Goal: Task Accomplishment & Management: Use online tool/utility

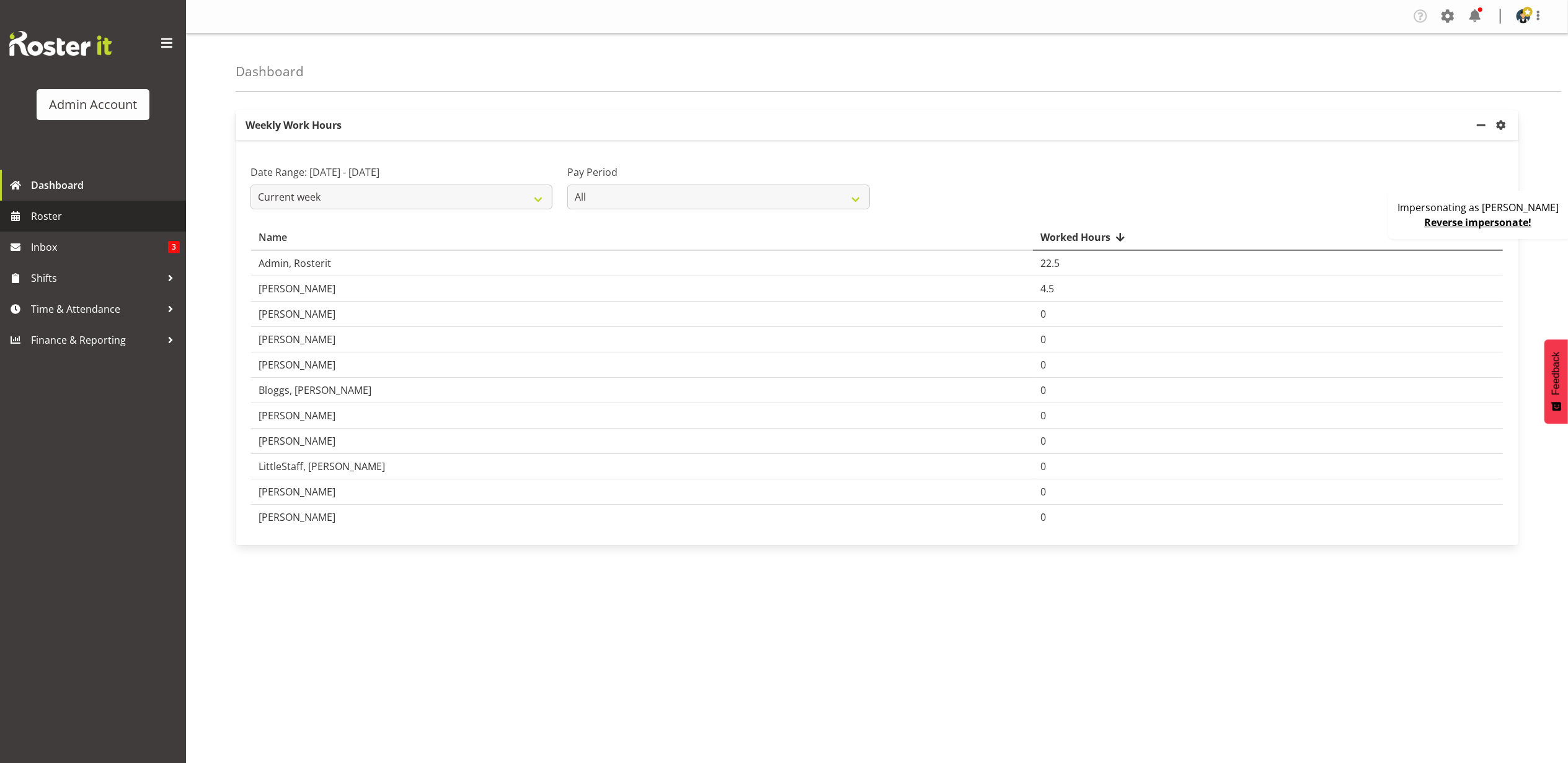
click at [79, 208] on span "Roster" at bounding box center [105, 216] width 148 height 19
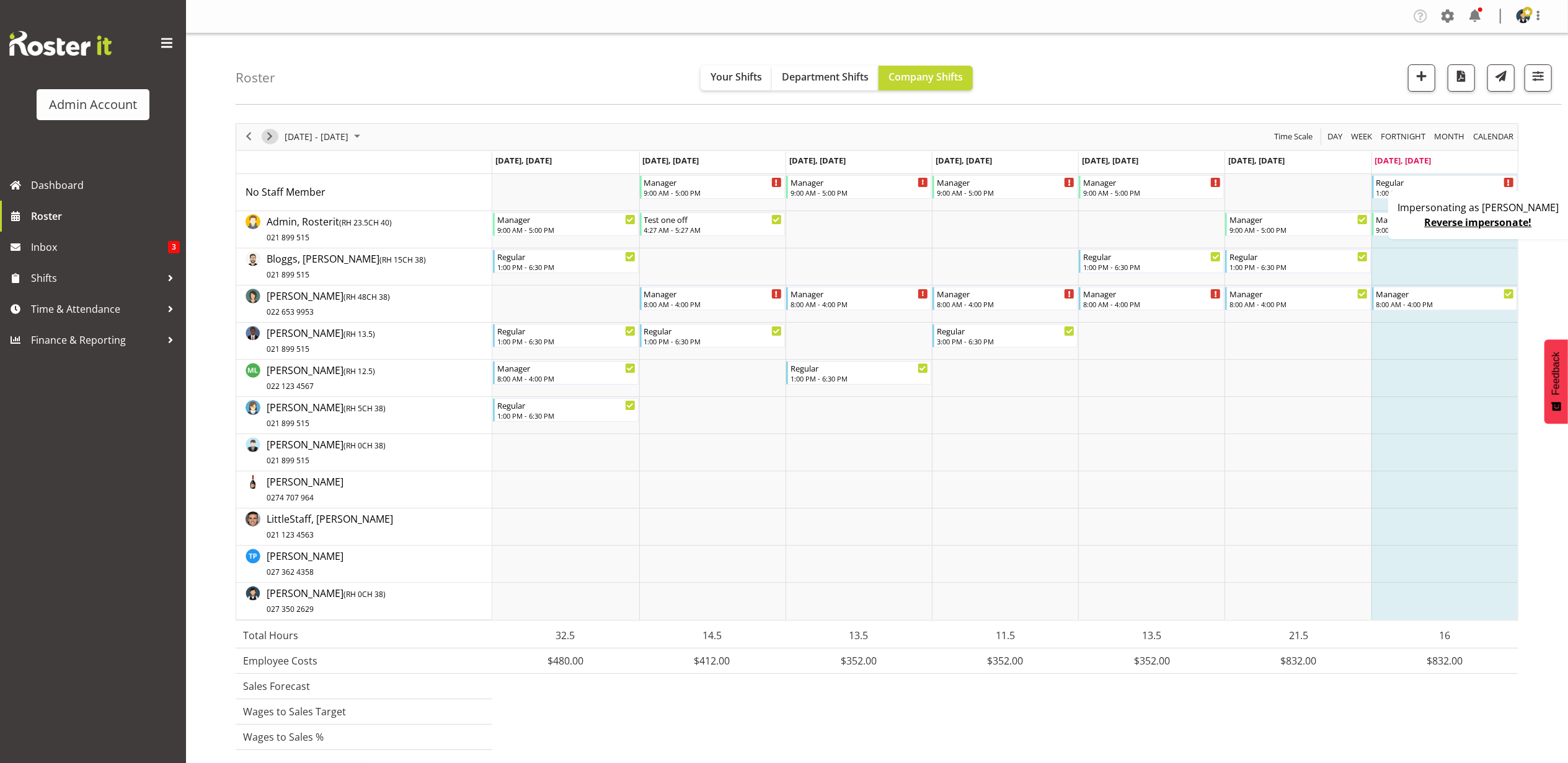
click at [273, 140] on span "Next" at bounding box center [269, 136] width 15 height 16
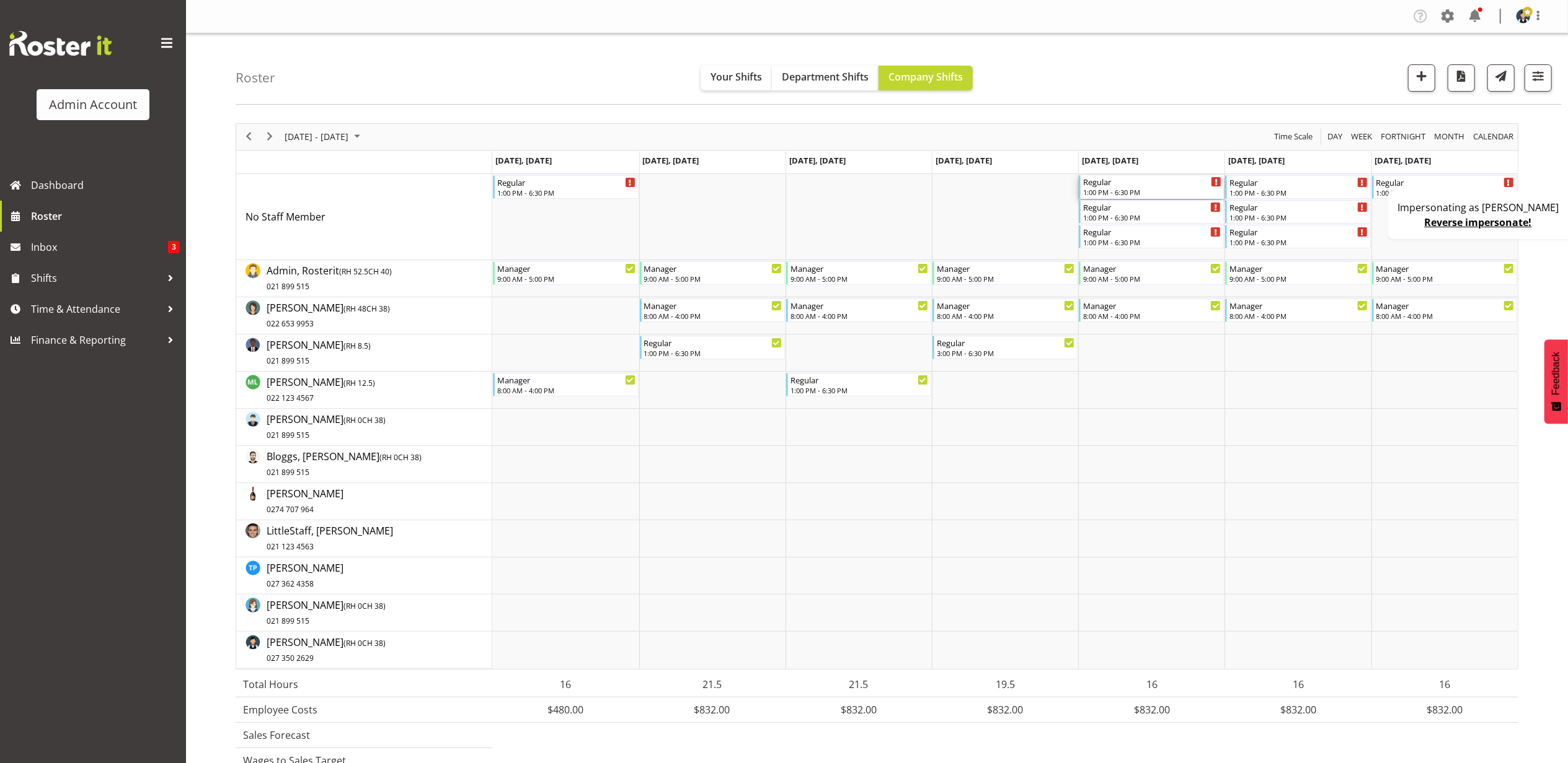
click at [1169, 186] on div "Regular" at bounding box center [1152, 181] width 138 height 12
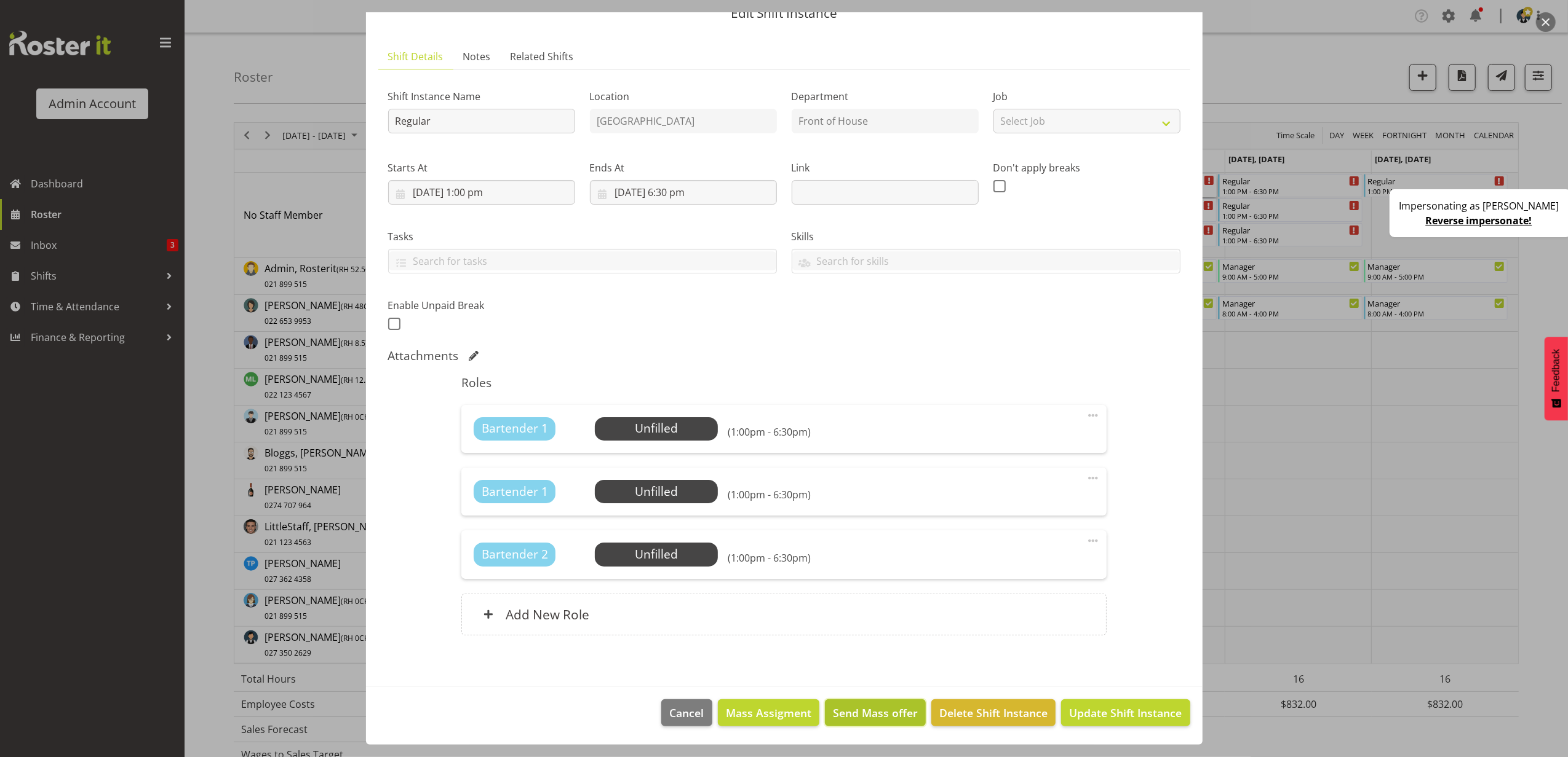
click at [864, 718] on span "Send Mass offer" at bounding box center [875, 713] width 85 height 16
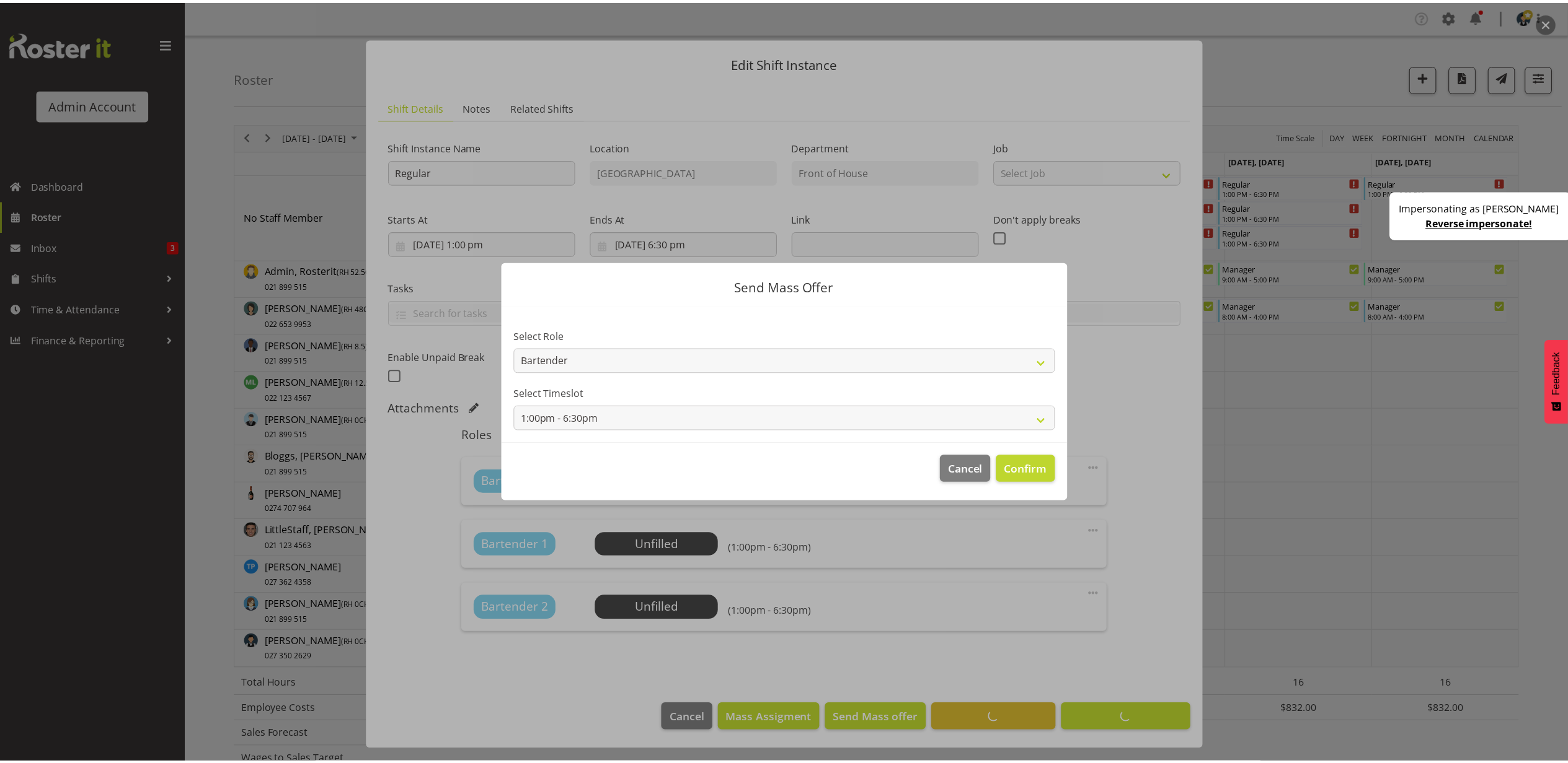
scroll to position [6, 0]
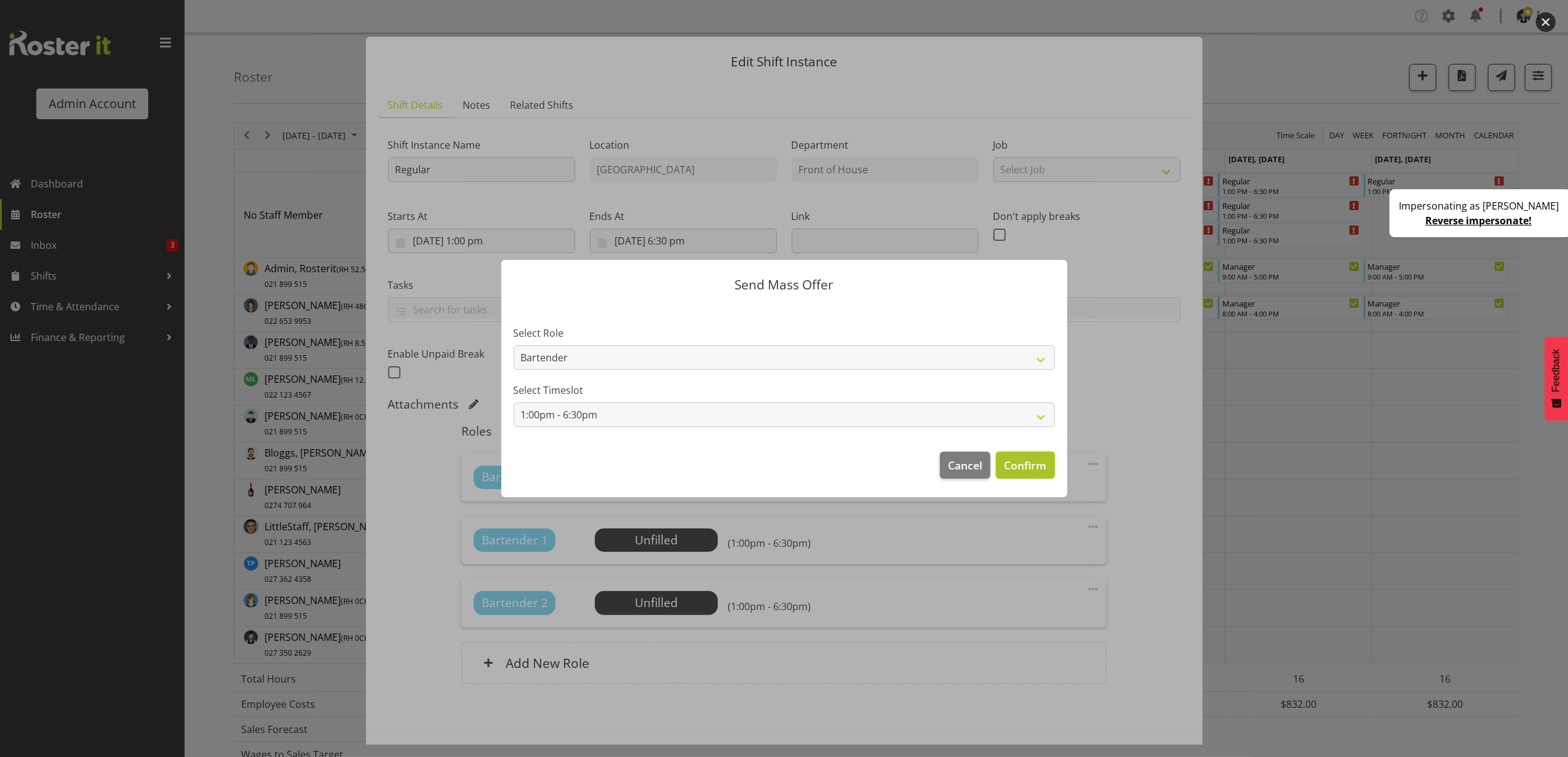
click at [1024, 472] on span "Confirm" at bounding box center [1025, 465] width 43 height 16
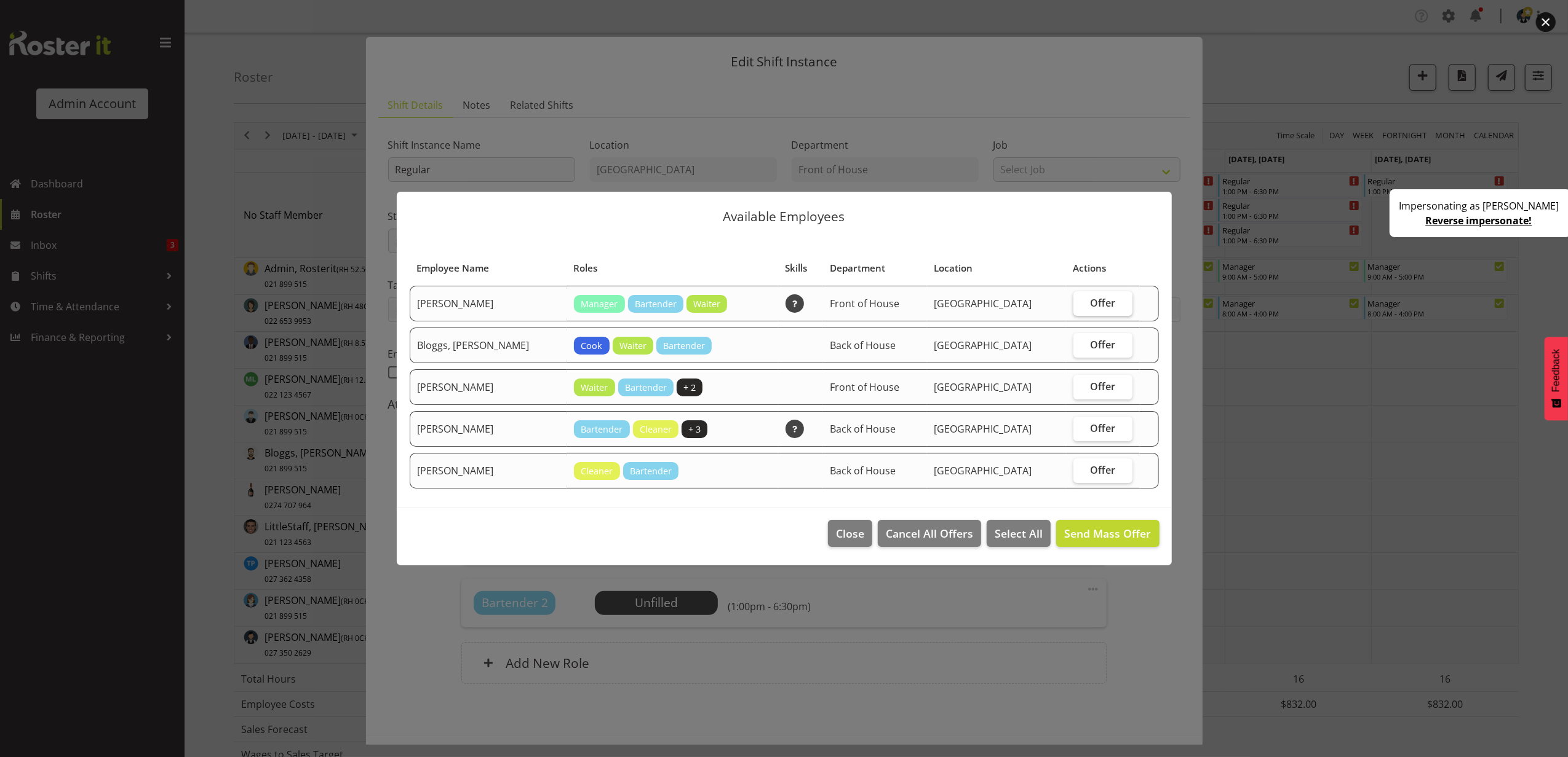
click at [1106, 299] on span "Offer" at bounding box center [1102, 303] width 25 height 12
click at [1081, 299] on input "Offer" at bounding box center [1077, 302] width 8 height 8
checkbox input "true"
click at [1101, 342] on span "Offer" at bounding box center [1102, 345] width 25 height 12
click at [1081, 342] on input "Offer" at bounding box center [1077, 344] width 8 height 8
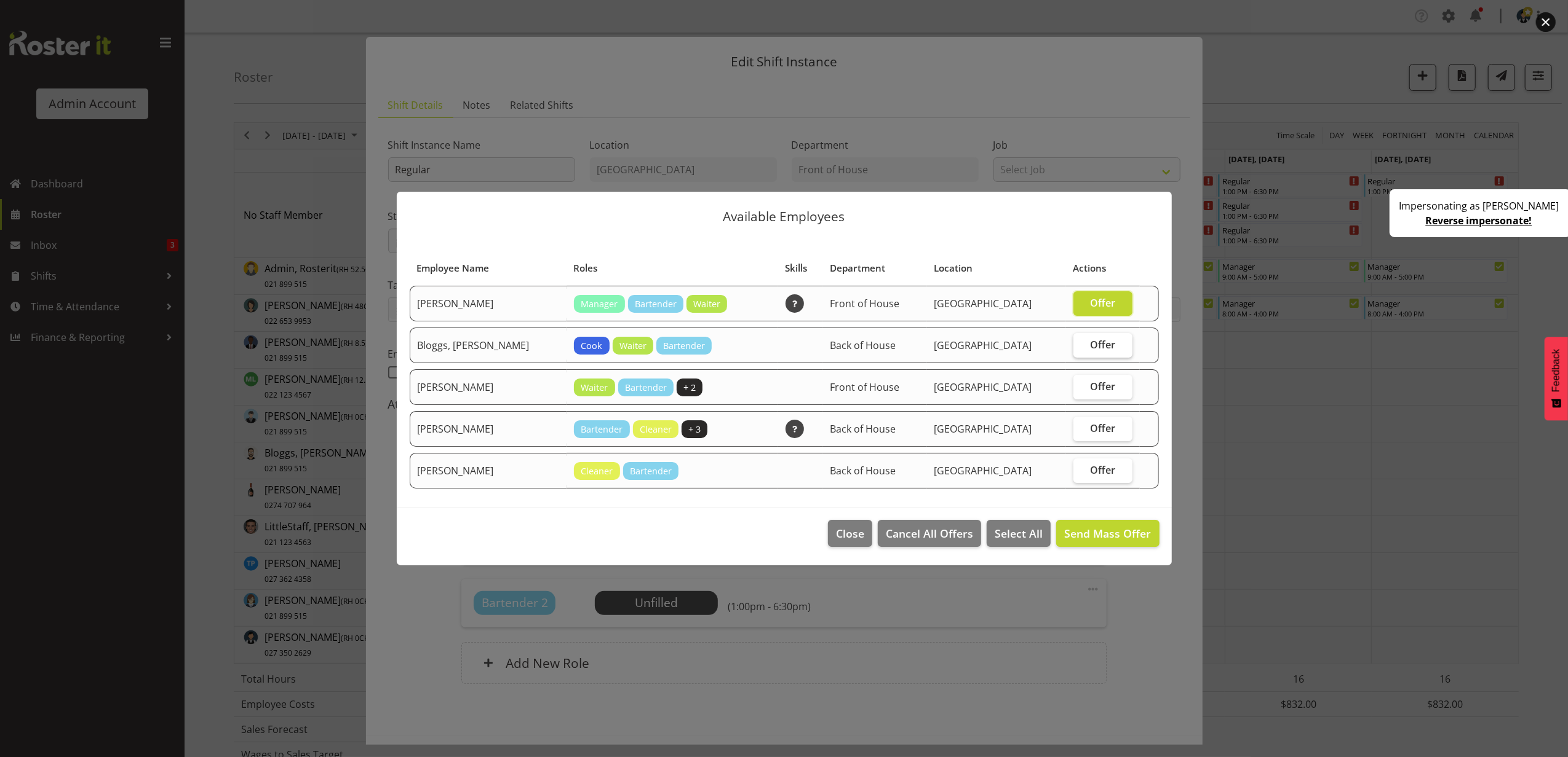
checkbox input "true"
click at [1111, 379] on label "Offer" at bounding box center [1102, 387] width 59 height 25
click at [1081, 382] on input "Offer" at bounding box center [1077, 386] width 8 height 8
checkbox input "true"
click at [1110, 427] on label "Offer" at bounding box center [1102, 429] width 59 height 25
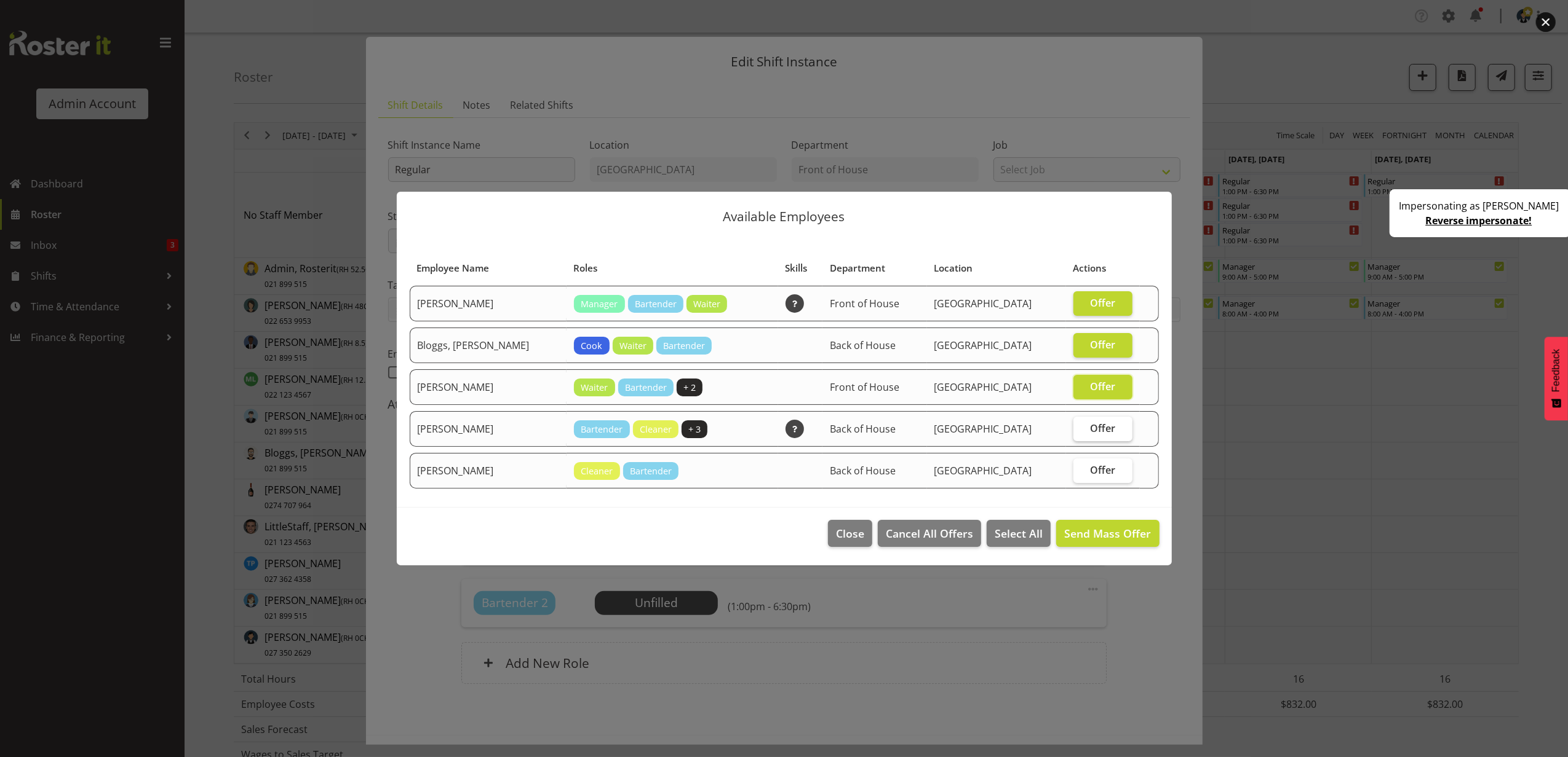
click at [1081, 427] on input "Offer" at bounding box center [1077, 428] width 8 height 8
checkbox input "true"
click at [1112, 462] on label "Offer" at bounding box center [1102, 470] width 59 height 25
click at [1081, 466] on input "Offer" at bounding box center [1077, 470] width 8 height 8
checkbox input "true"
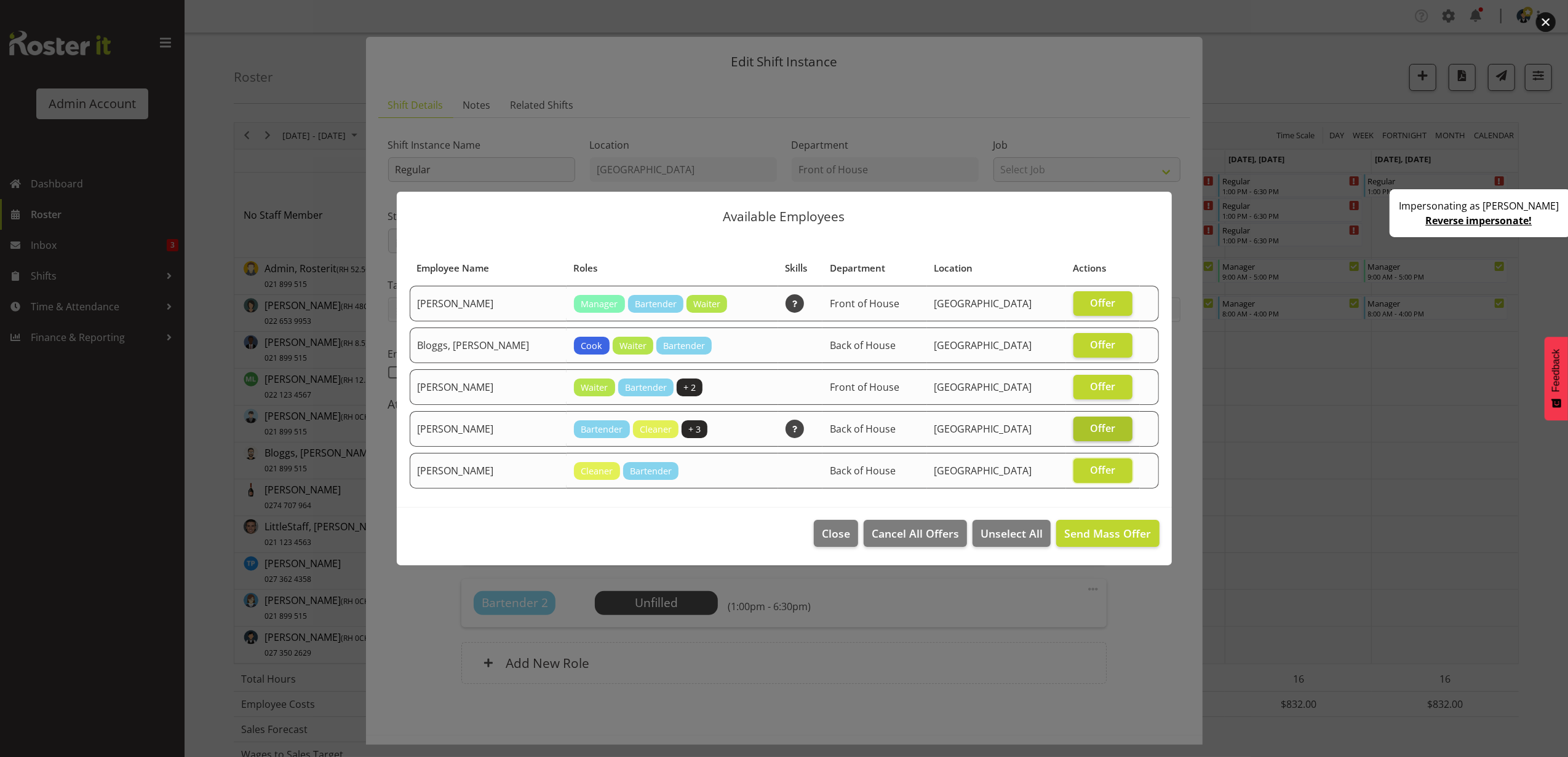
click at [1106, 423] on span "Offer" at bounding box center [1102, 429] width 25 height 12
click at [1081, 424] on input "Offer" at bounding box center [1077, 428] width 8 height 8
checkbox input "false"
click at [1114, 539] on span "Send Mass Offer" at bounding box center [1107, 533] width 86 height 15
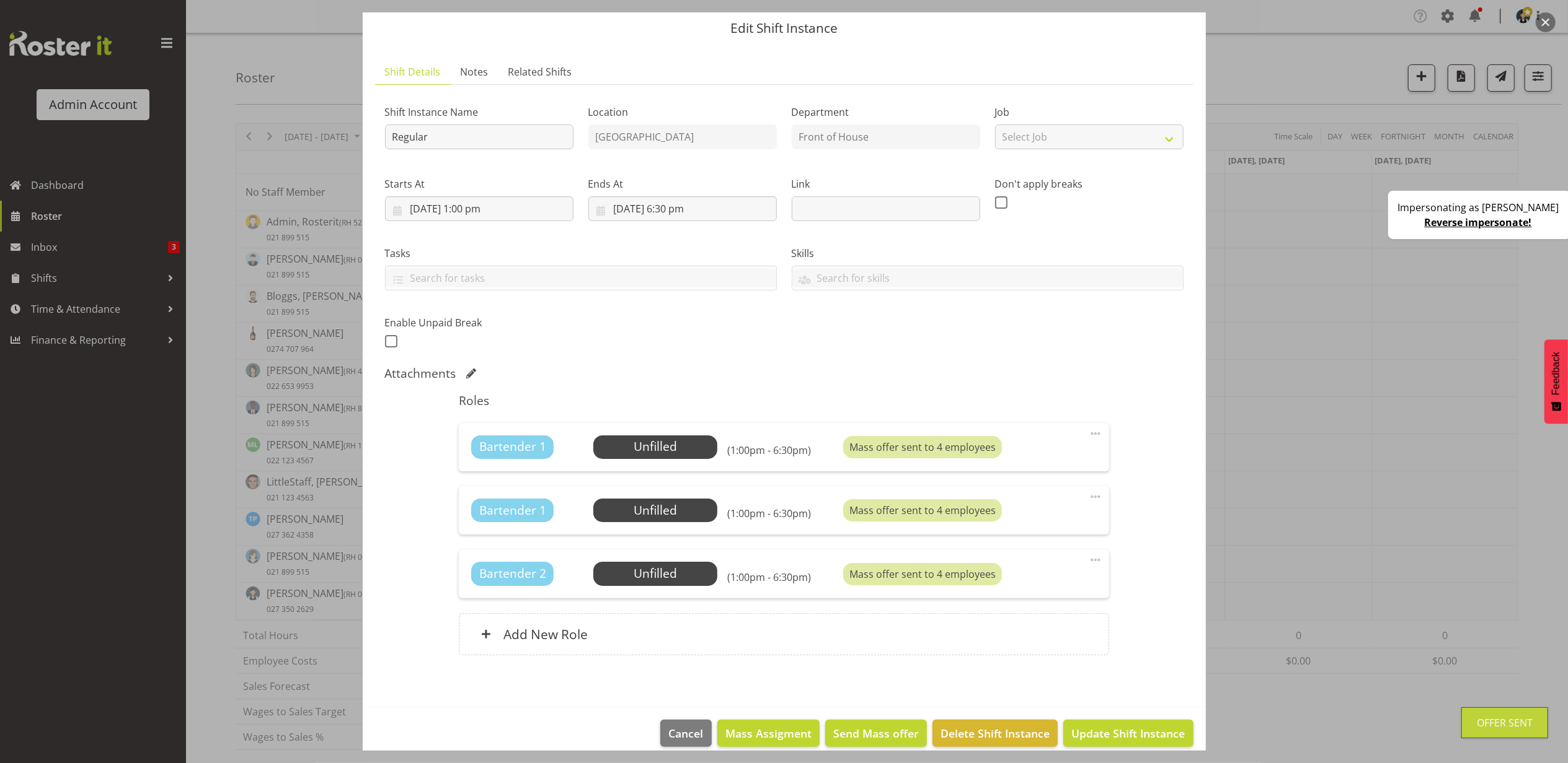
scroll to position [57, 0]
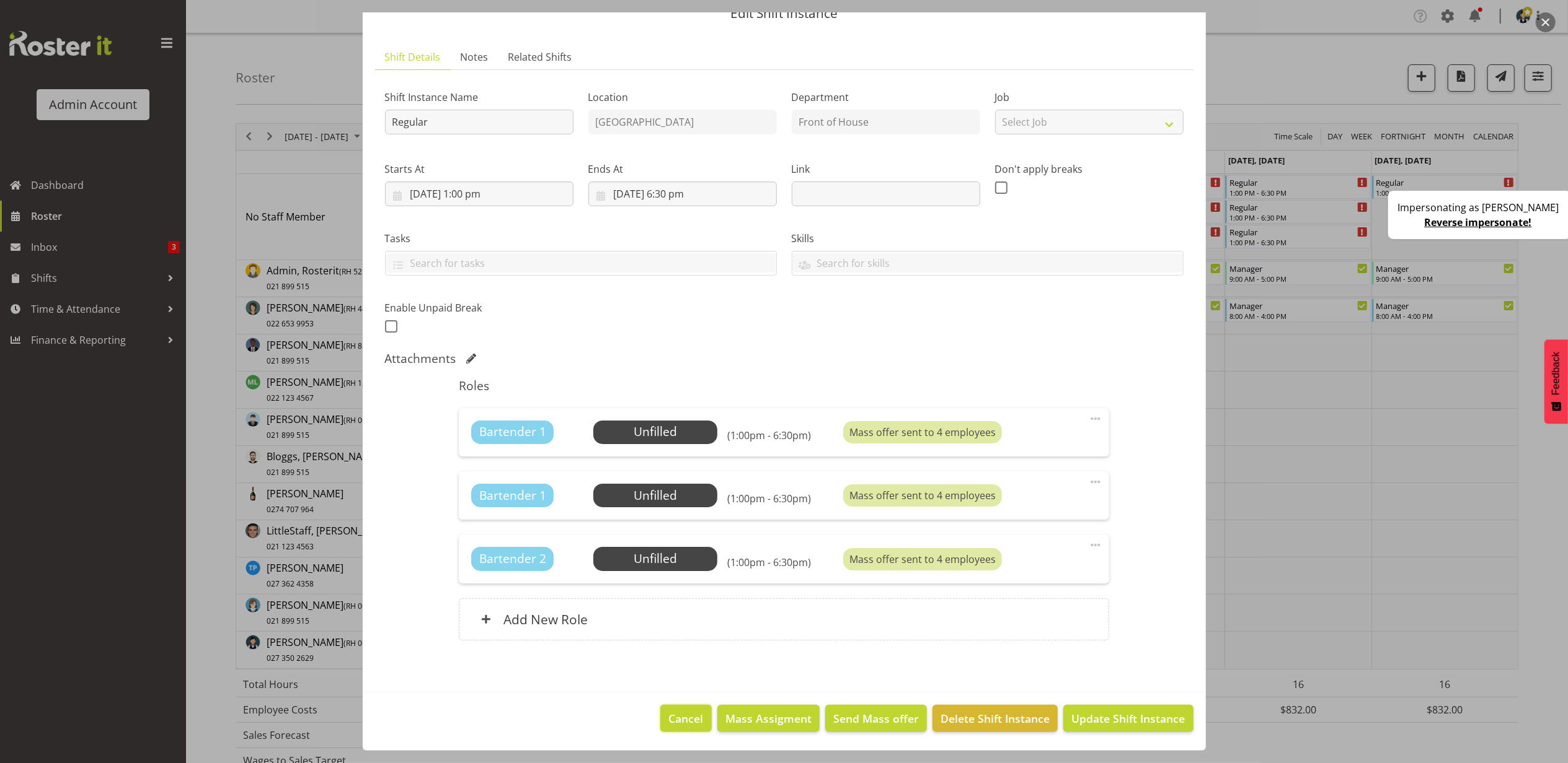
click at [678, 715] on span "Cancel" at bounding box center [686, 718] width 34 height 16
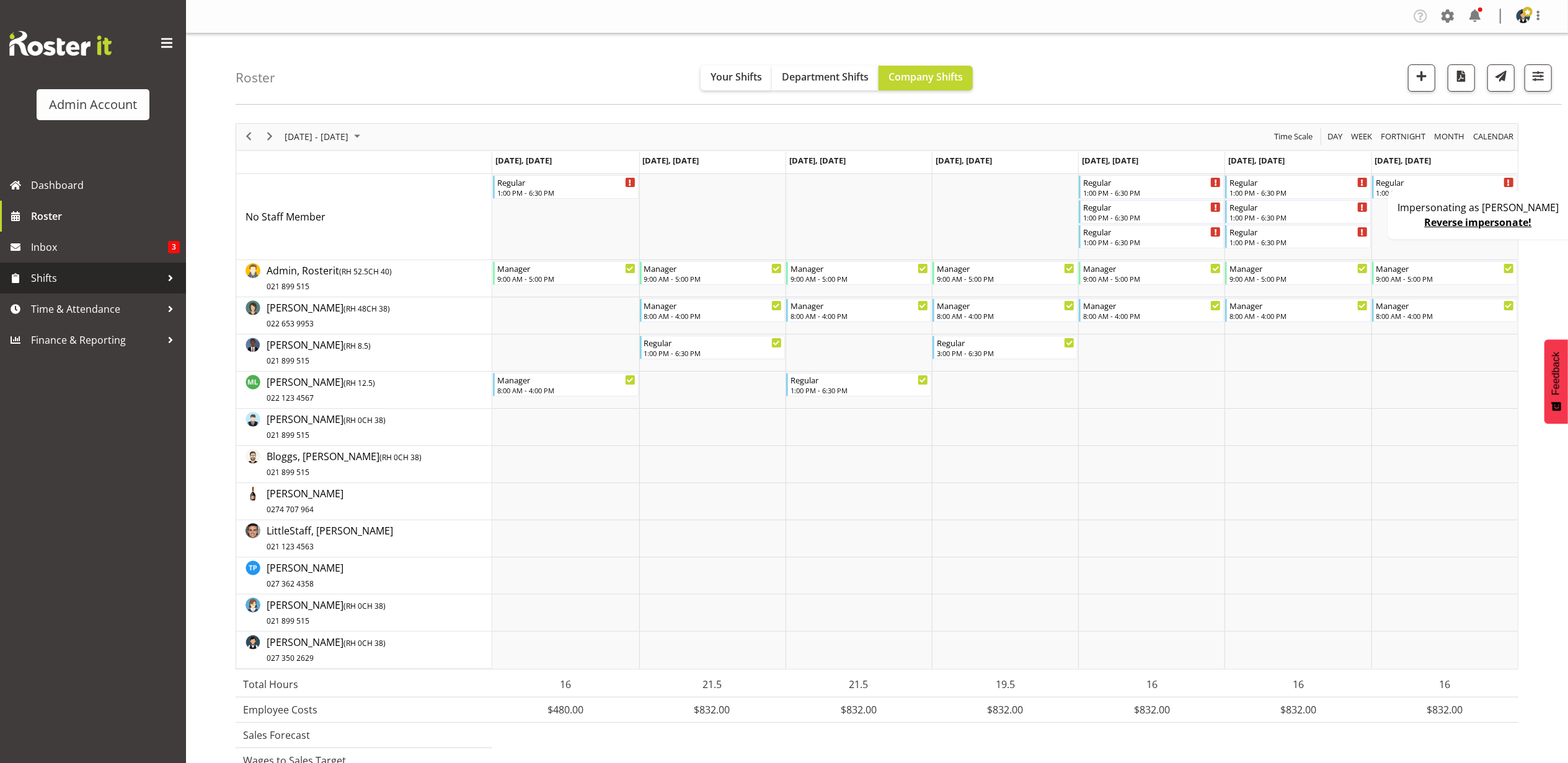
click at [80, 276] on span "Shifts" at bounding box center [96, 278] width 130 height 19
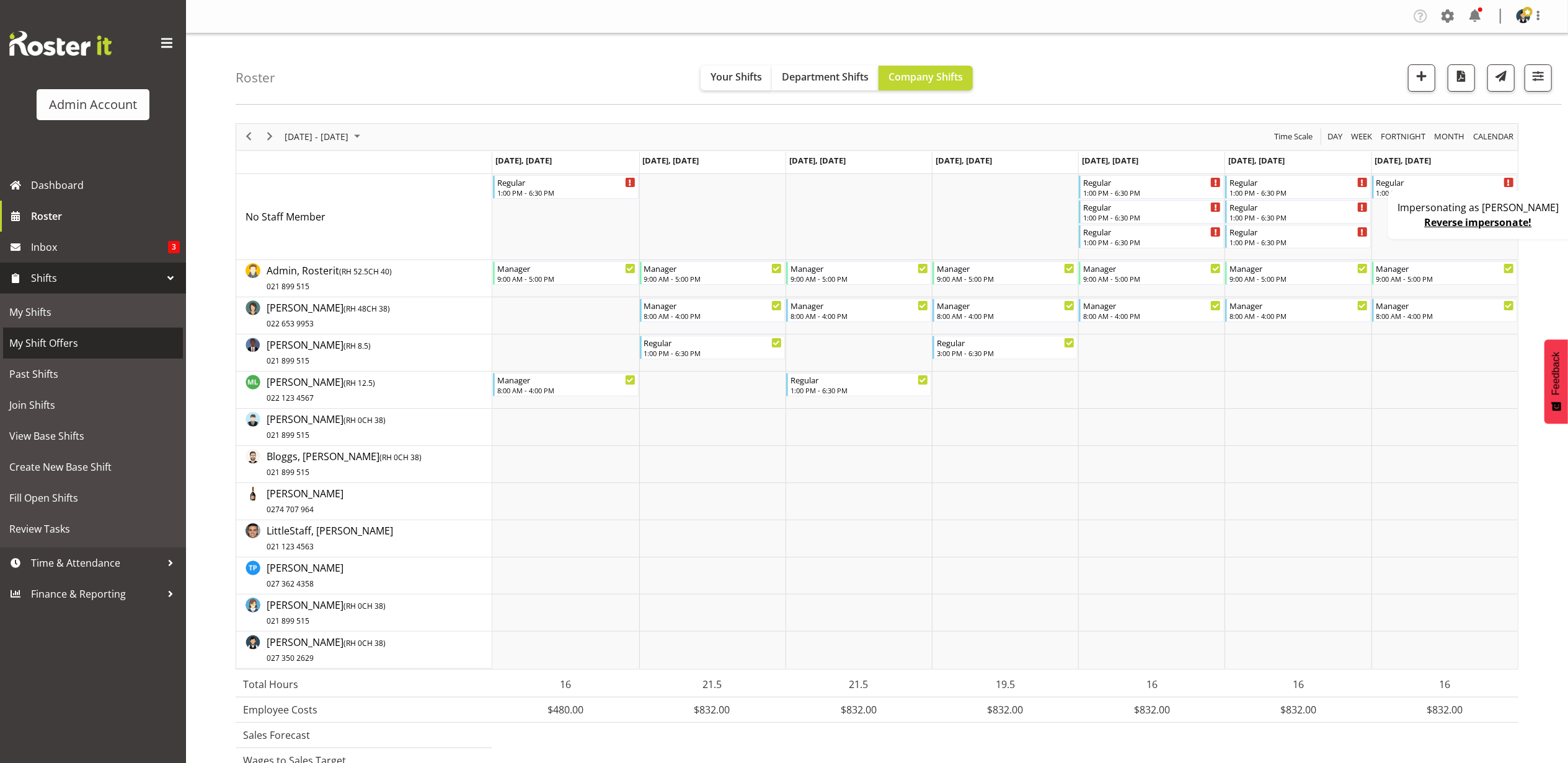
click at [80, 341] on span "My Shift Offers" at bounding box center [93, 343] width 167 height 19
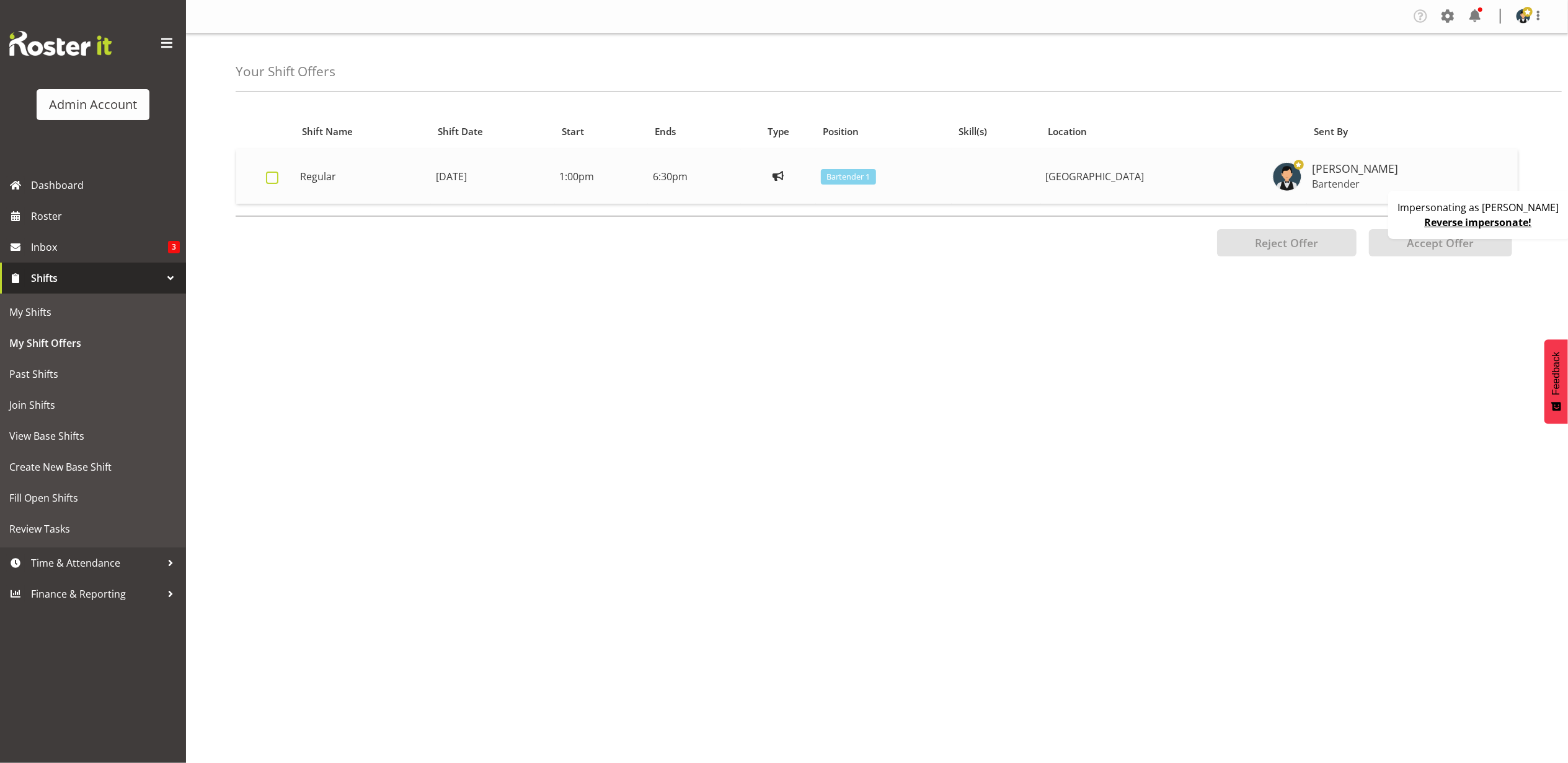
click at [266, 181] on span at bounding box center [272, 178] width 12 height 12
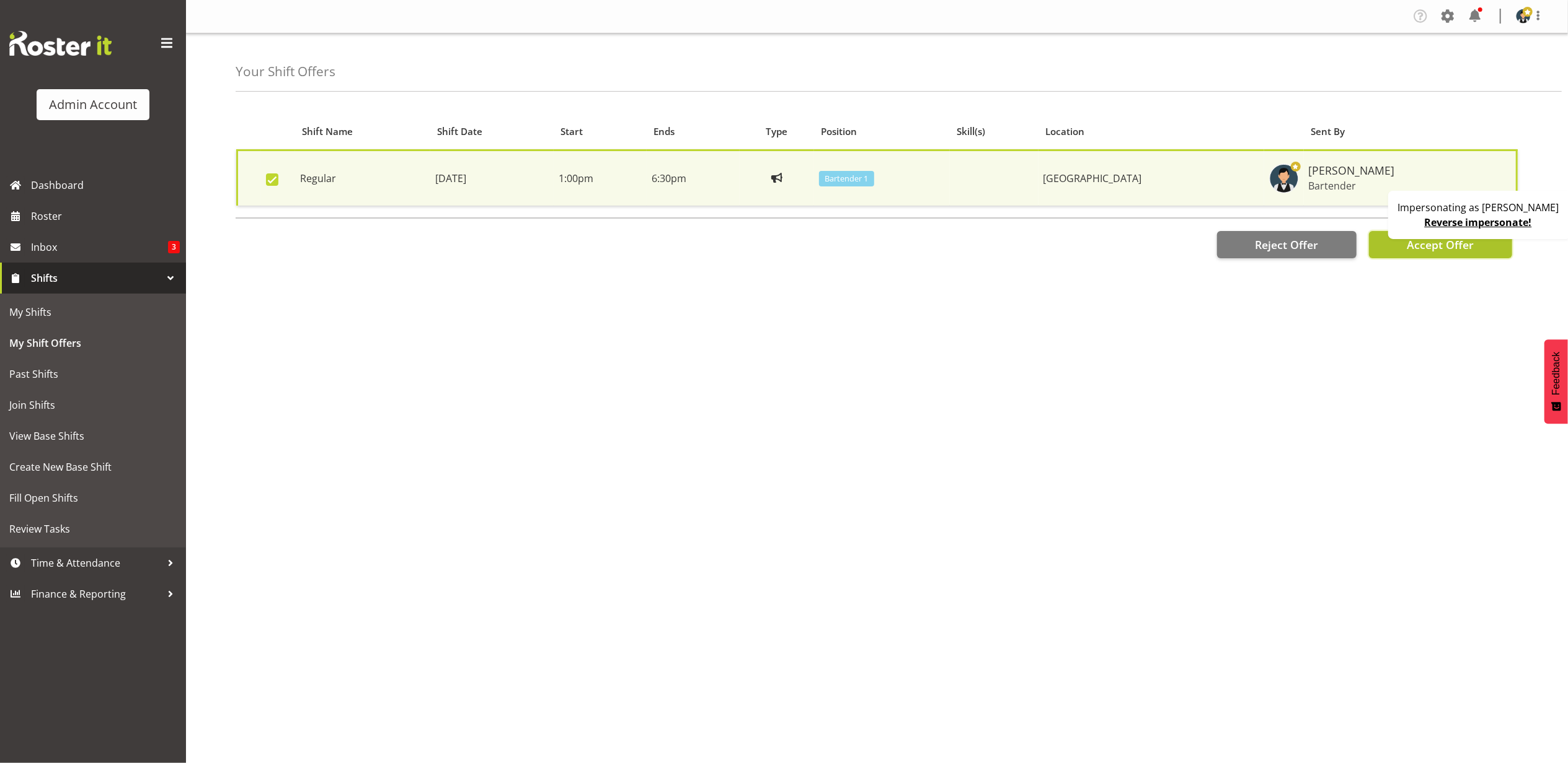
click at [1433, 253] on button "Accept Offer" at bounding box center [1440, 245] width 143 height 28
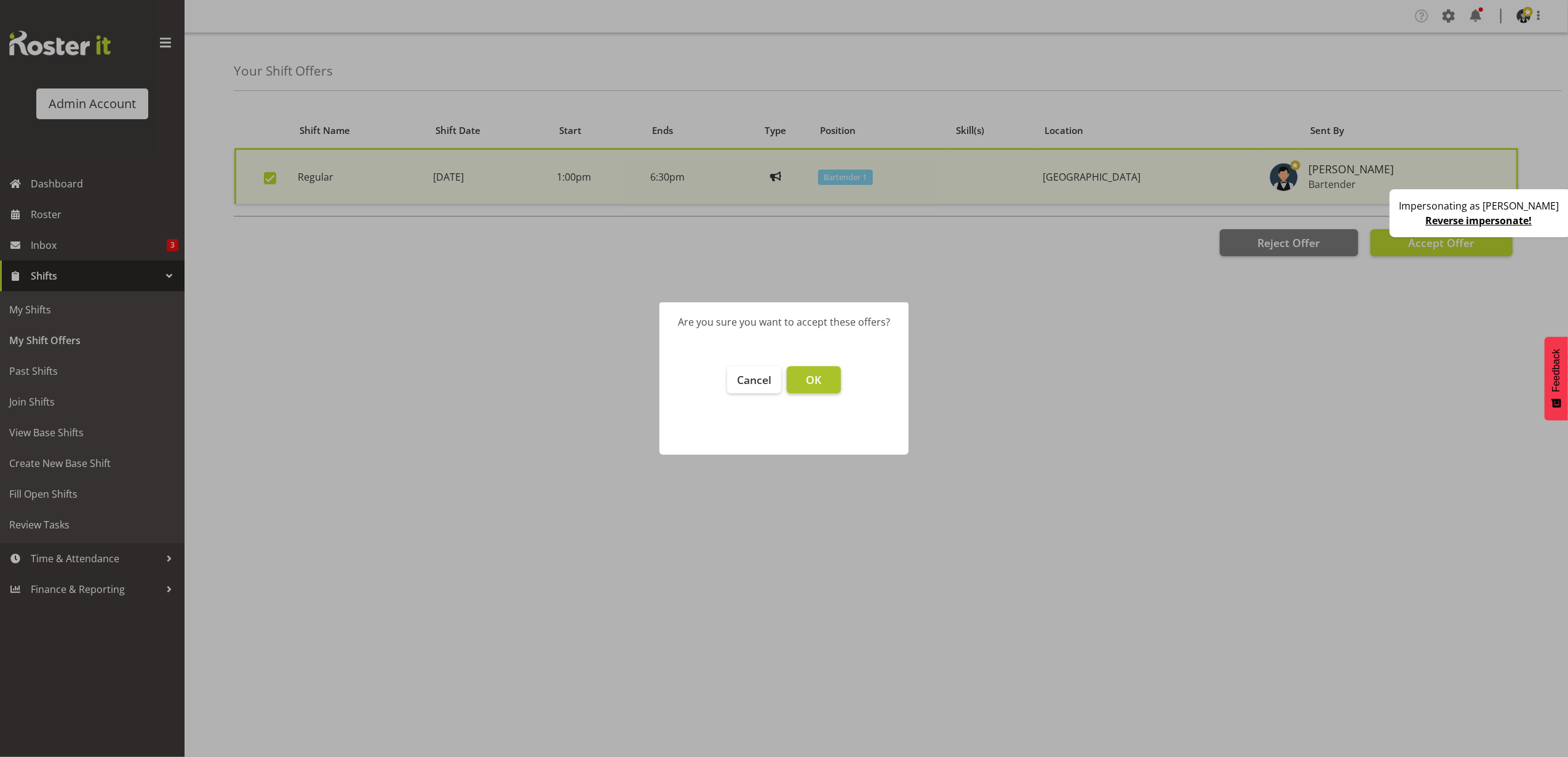
click at [808, 376] on span "OK" at bounding box center [813, 380] width 15 height 15
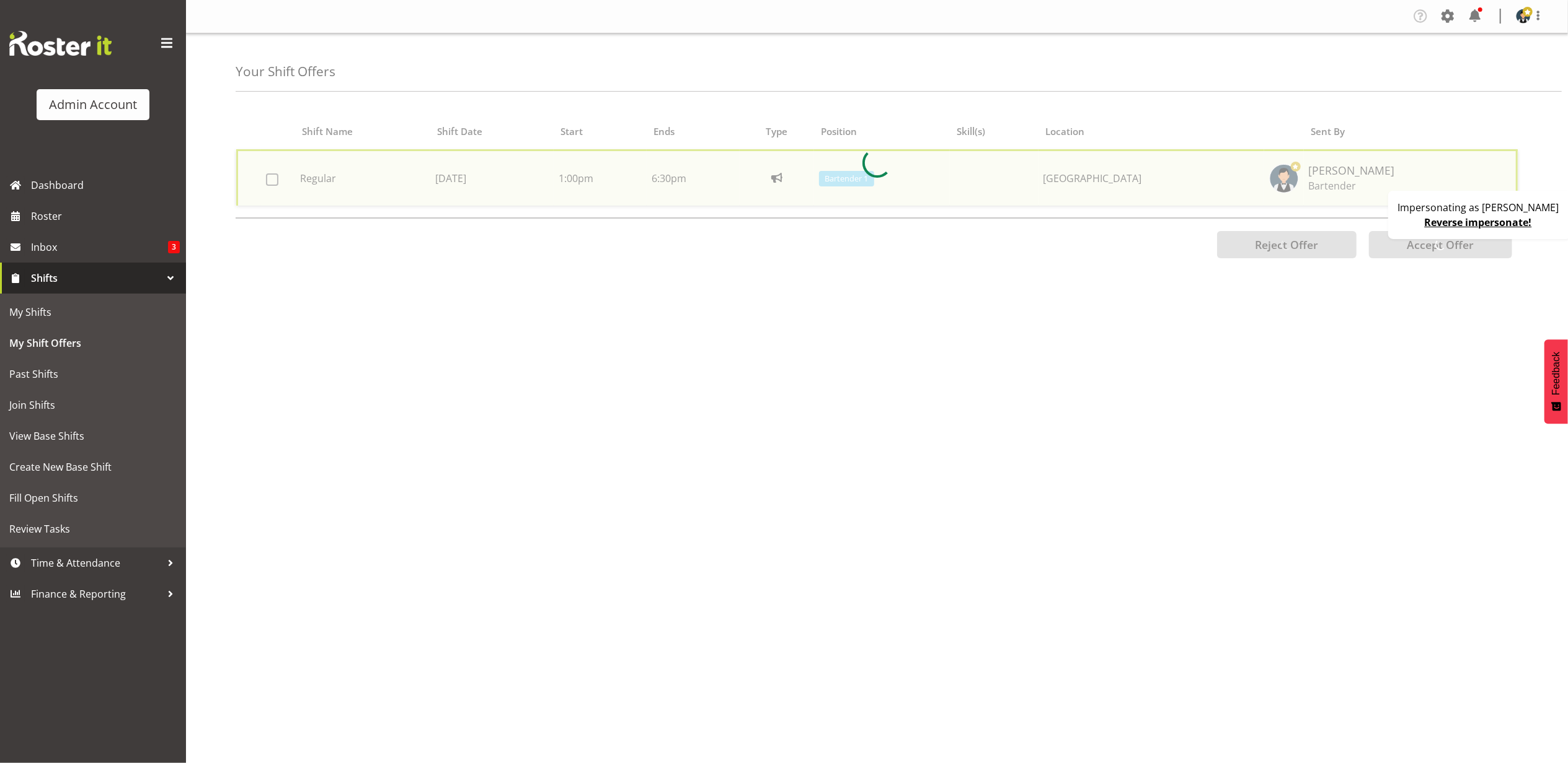
checkbox input "false"
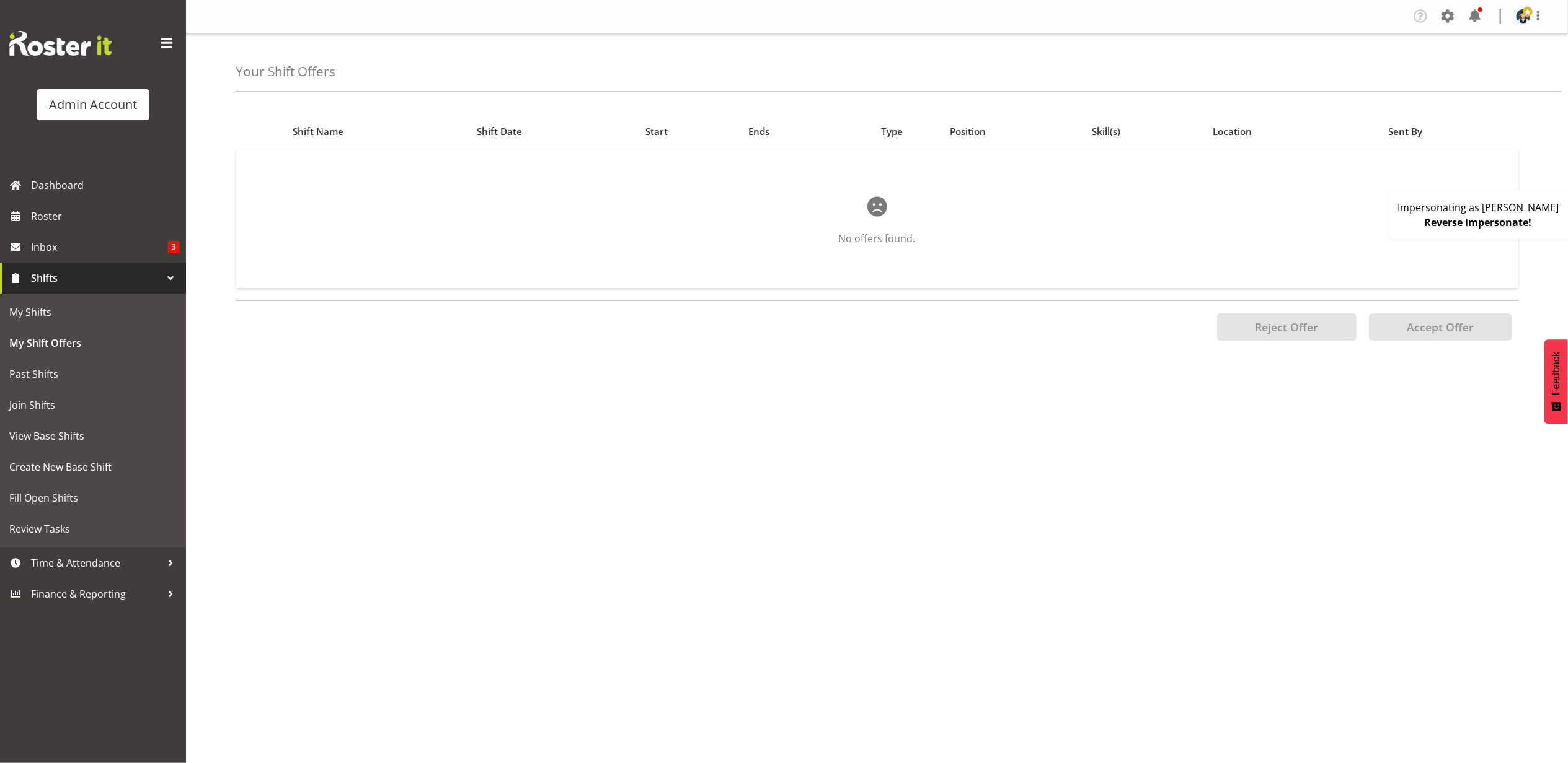
click at [140, 272] on span "Shifts" at bounding box center [96, 278] width 130 height 19
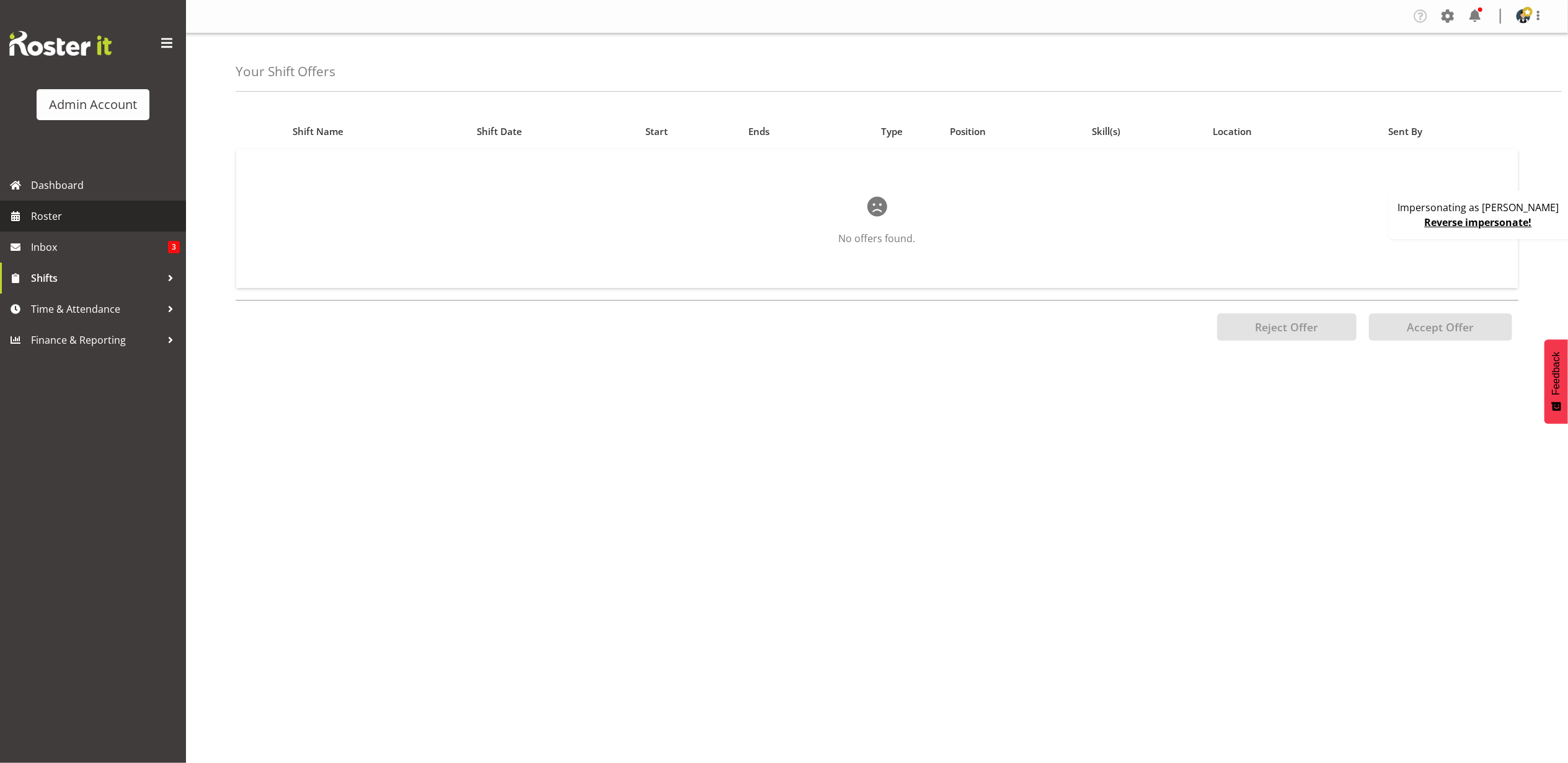
click at [78, 214] on span "Roster" at bounding box center [105, 216] width 148 height 19
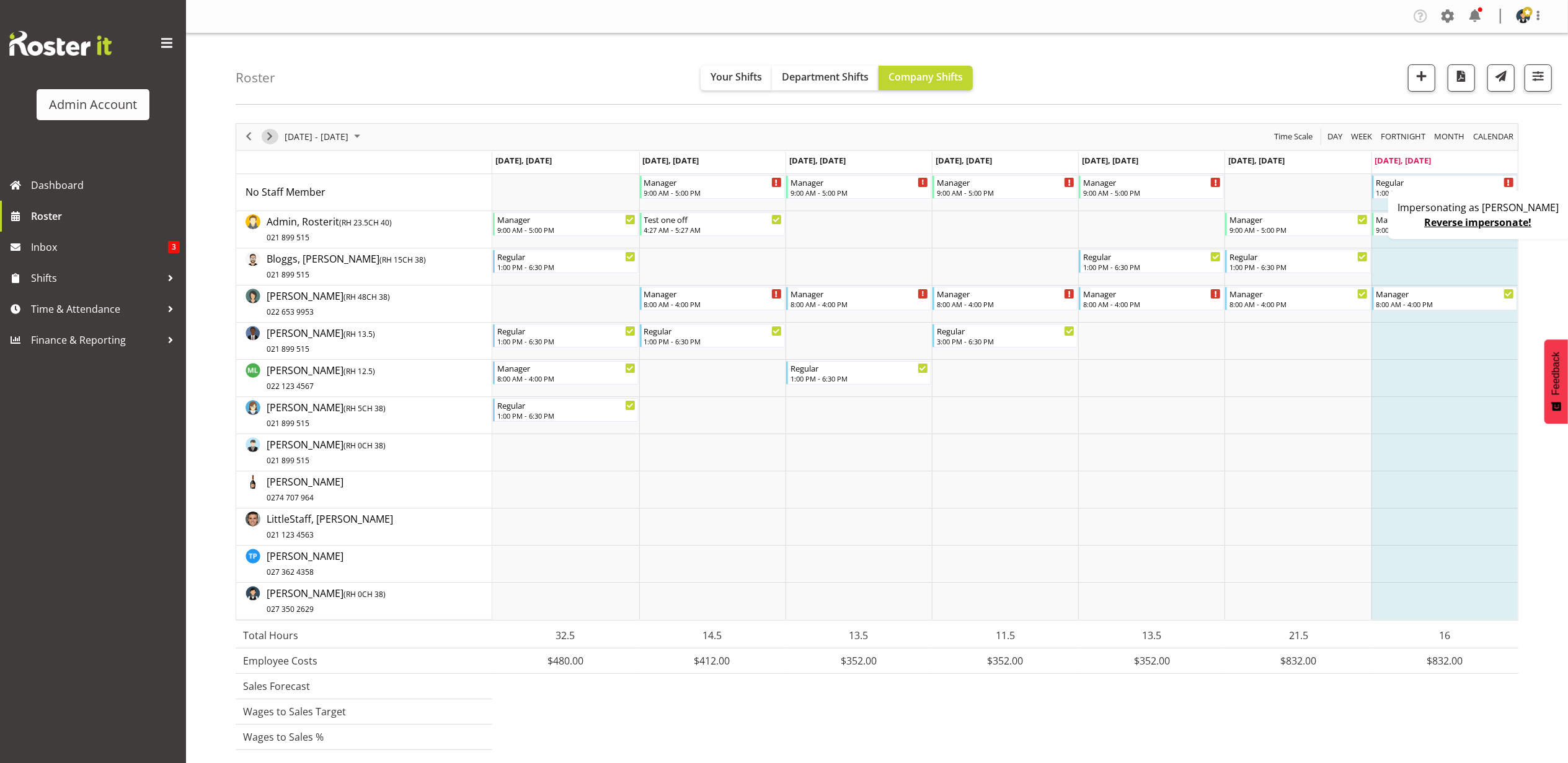
click at [268, 142] on span "Next" at bounding box center [269, 136] width 15 height 16
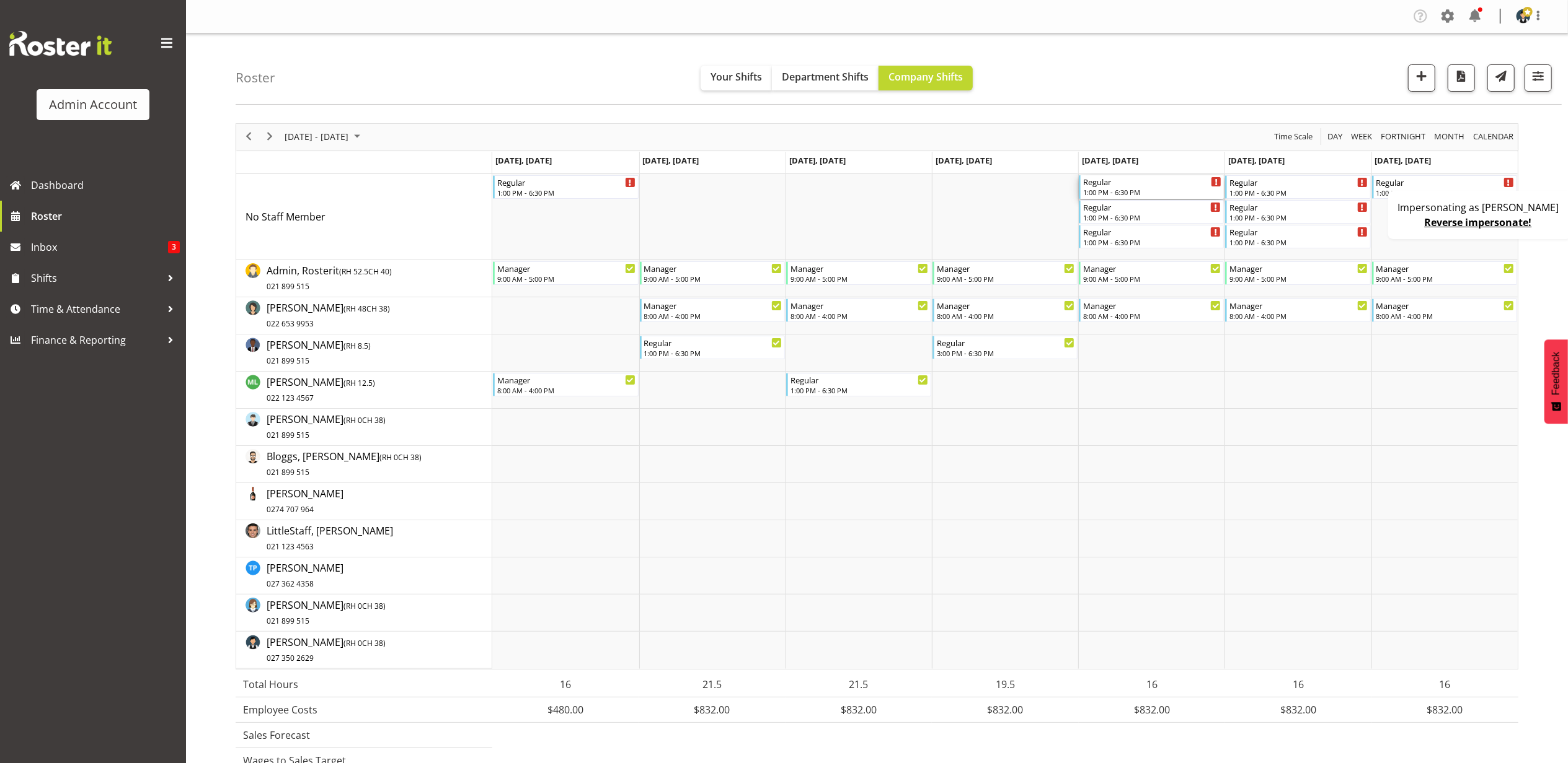
click at [1151, 182] on div "Regular" at bounding box center [1152, 181] width 138 height 12
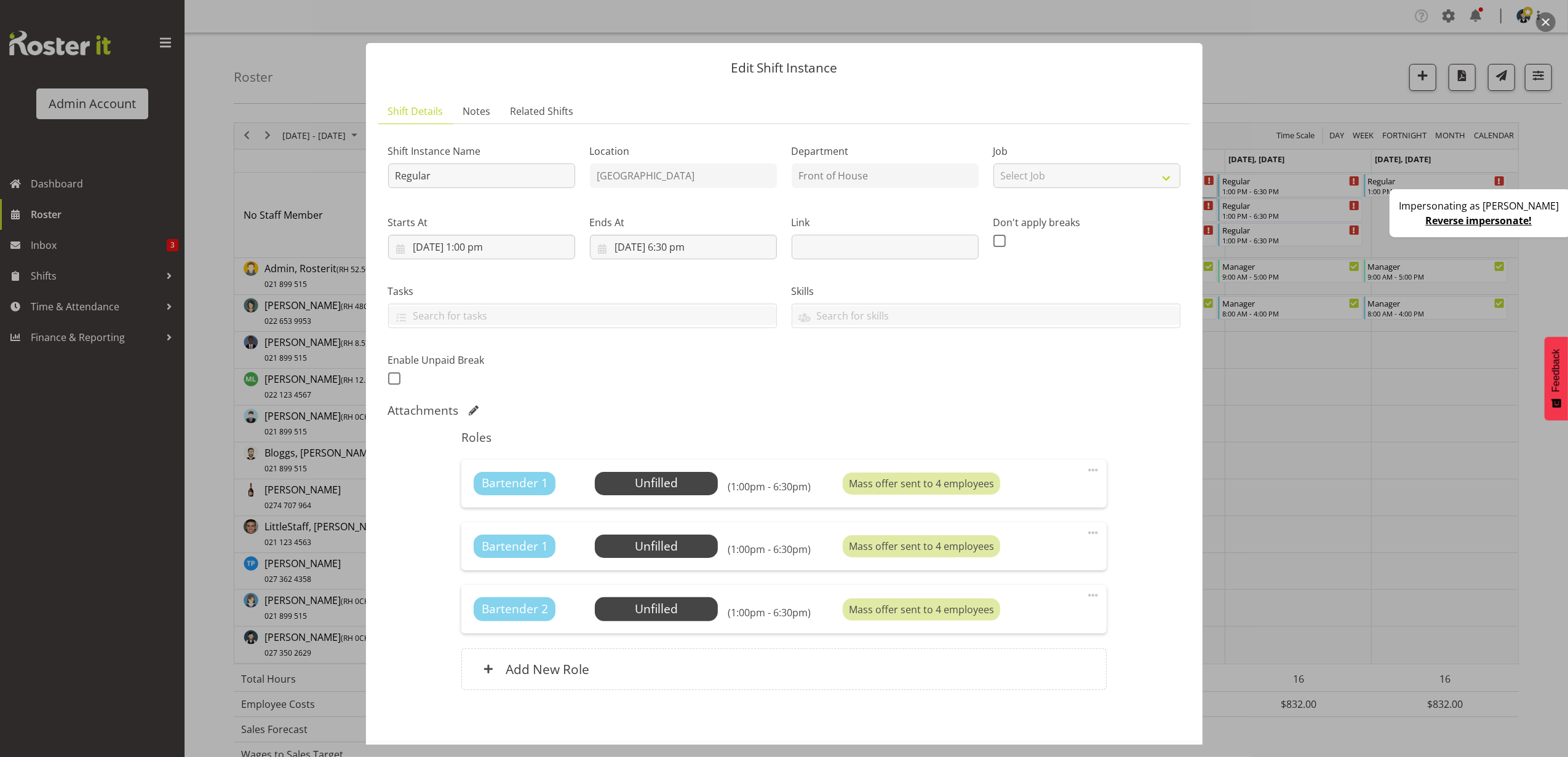
click at [1522, 220] on link "Reverse impersonate!" at bounding box center [1479, 221] width 106 height 14
